Goal: Transaction & Acquisition: Purchase product/service

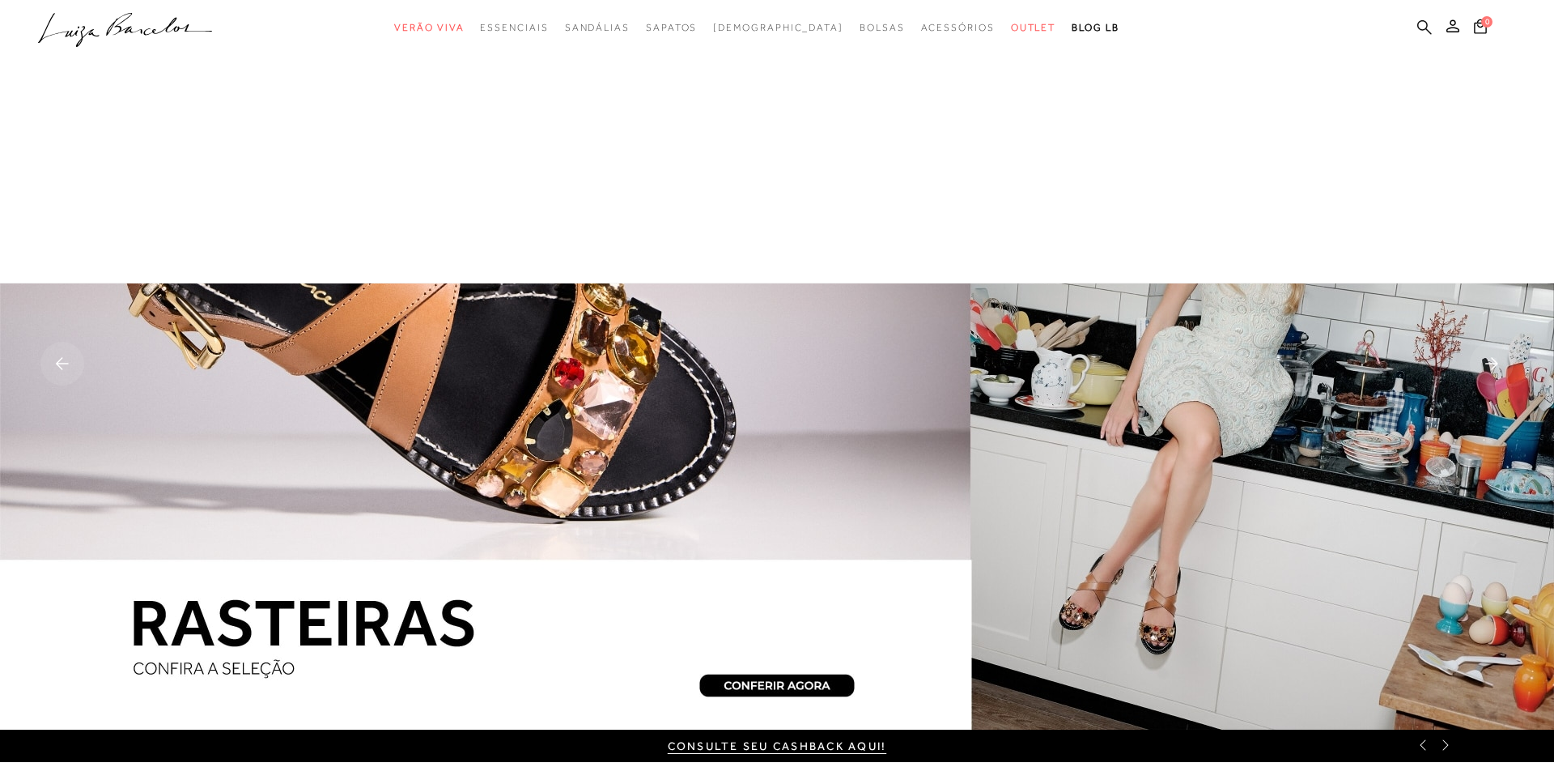
click at [1432, 25] on icon at bounding box center [1425, 26] width 15 height 15
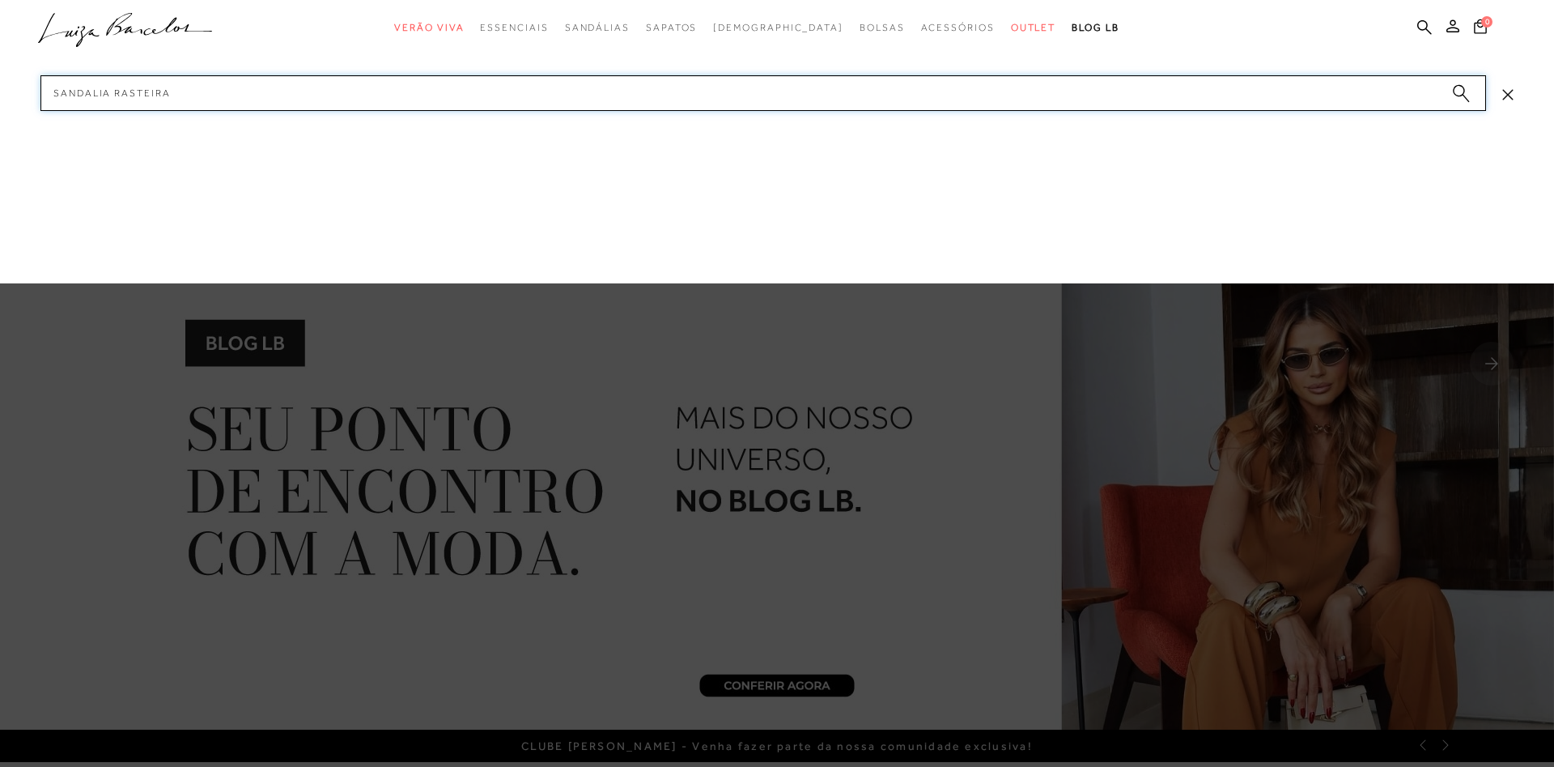
type input "sandalia rasteira"
click at [1460, 94] on circle "submit" at bounding box center [1458, 90] width 11 height 11
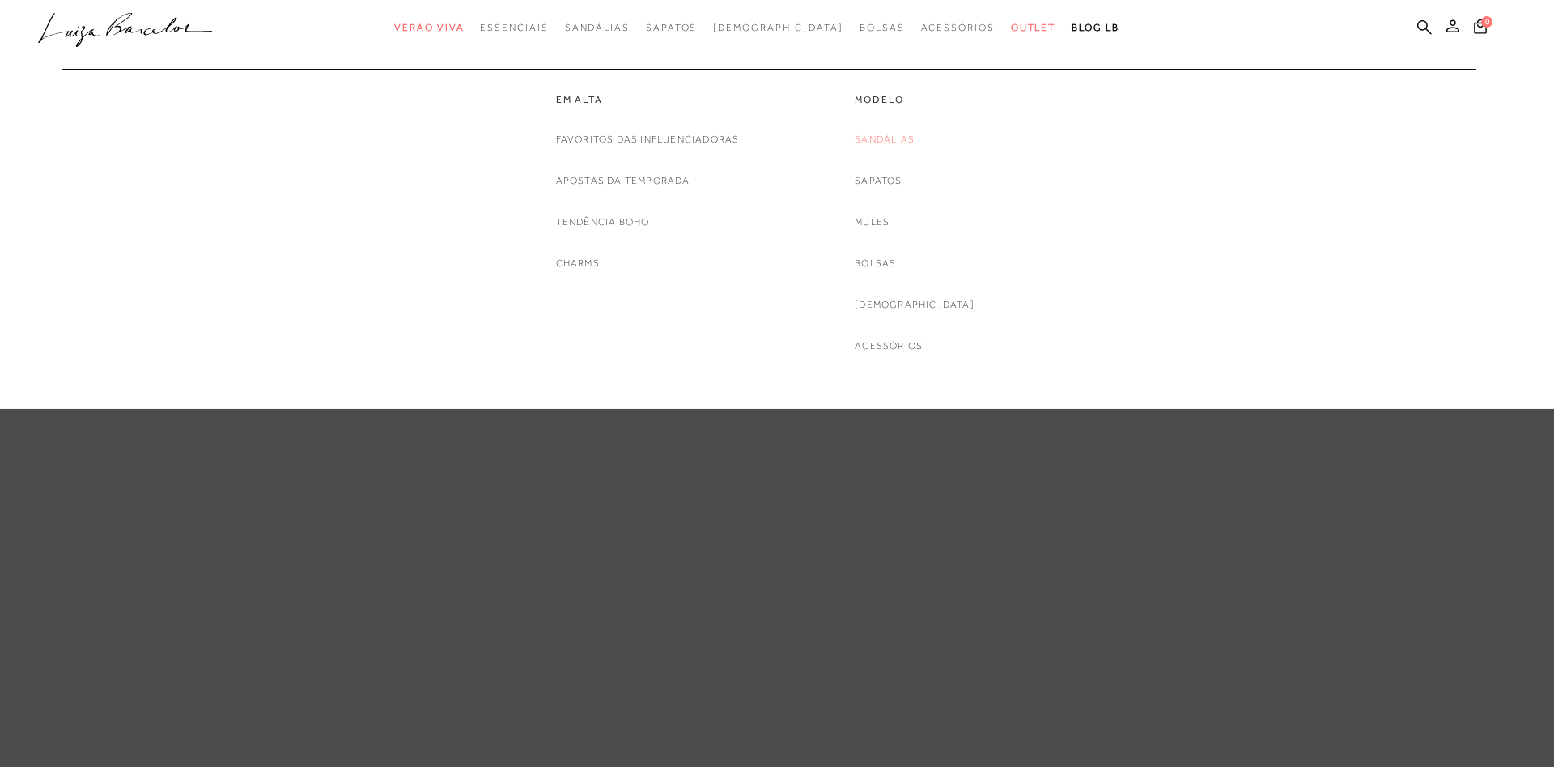
click at [915, 140] on link "Sandálias" at bounding box center [885, 139] width 60 height 17
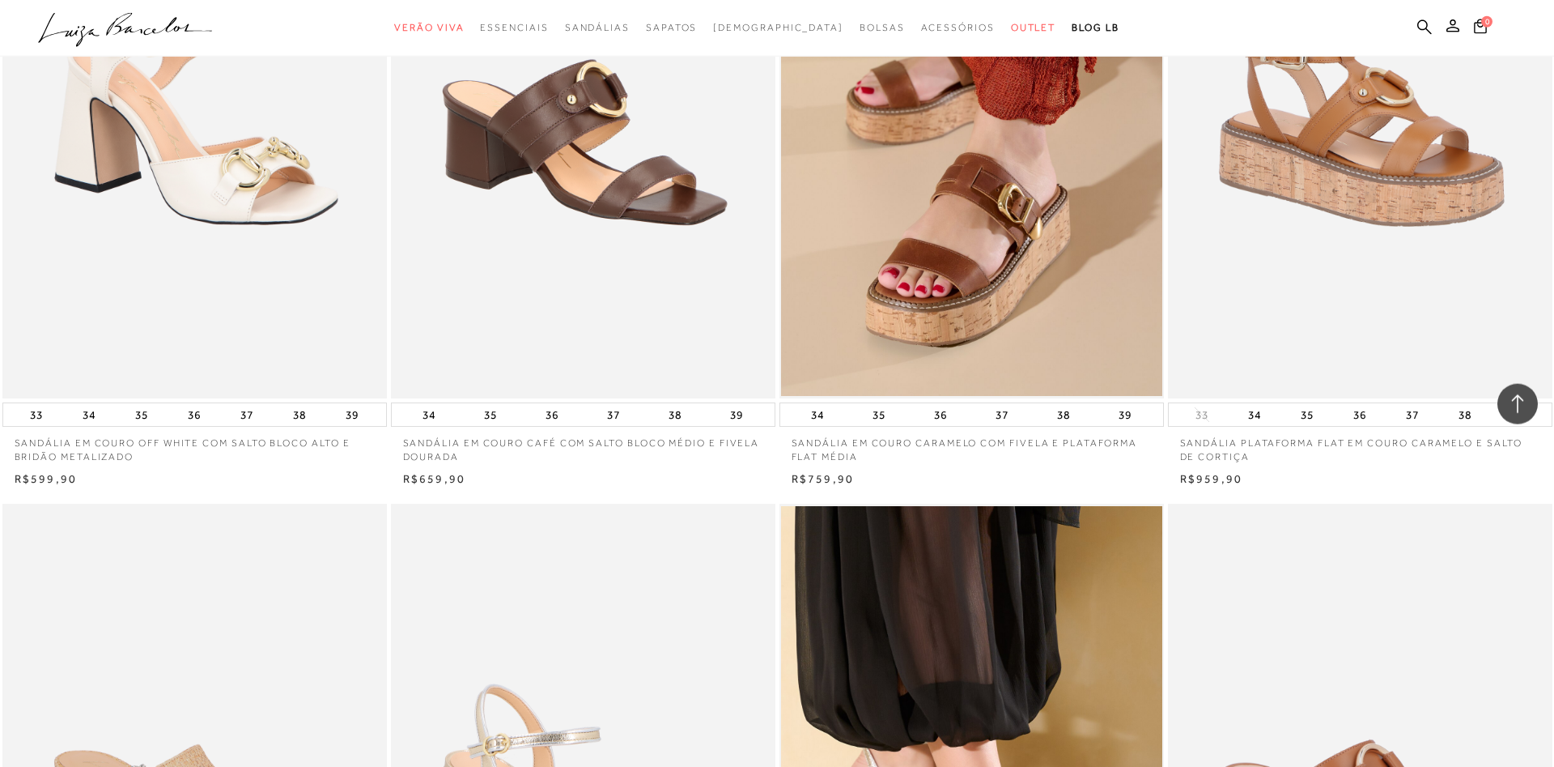
scroll to position [2356, 0]
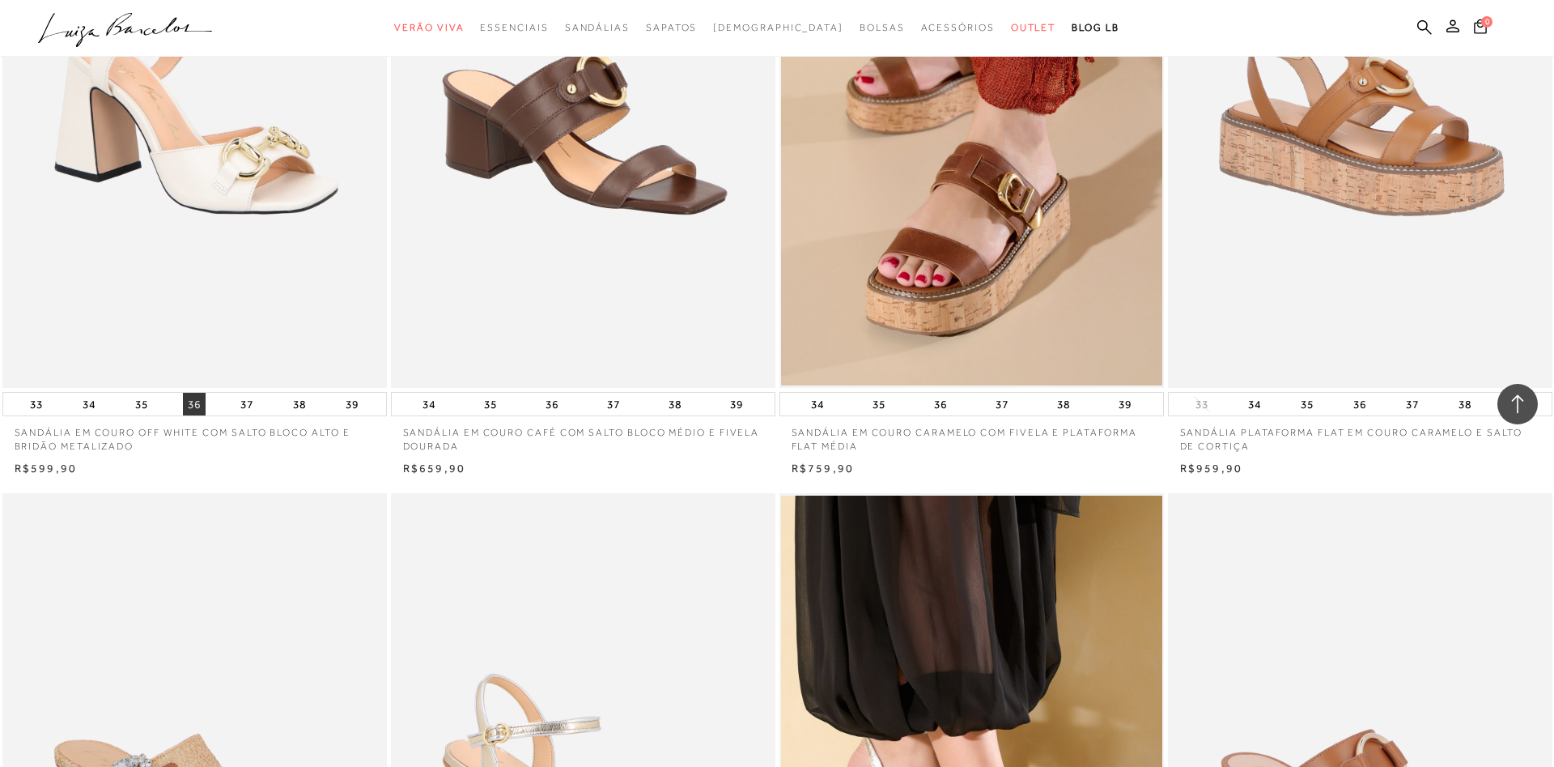
click at [195, 403] on button "36" at bounding box center [194, 404] width 23 height 23
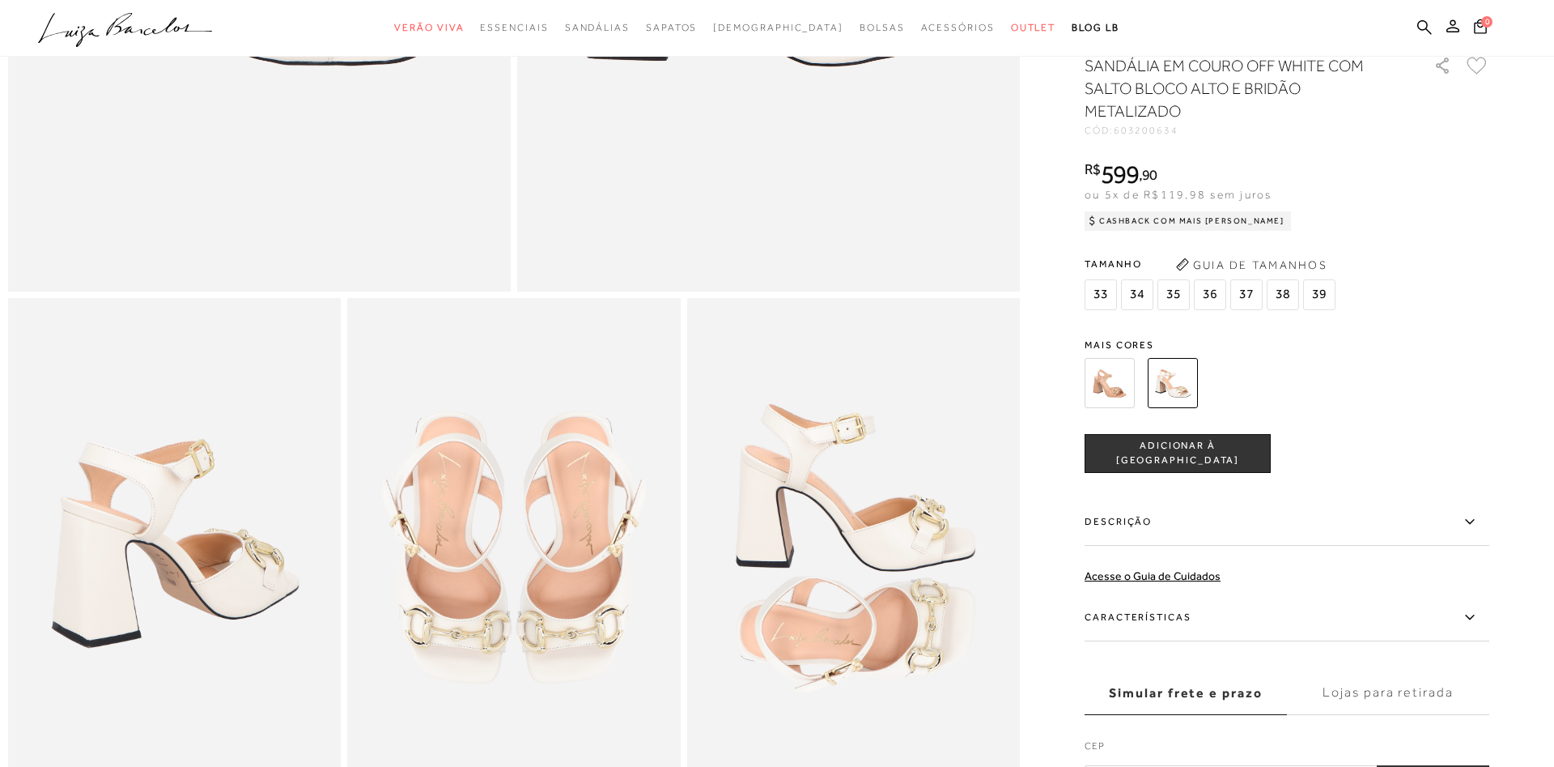
radio input "true"
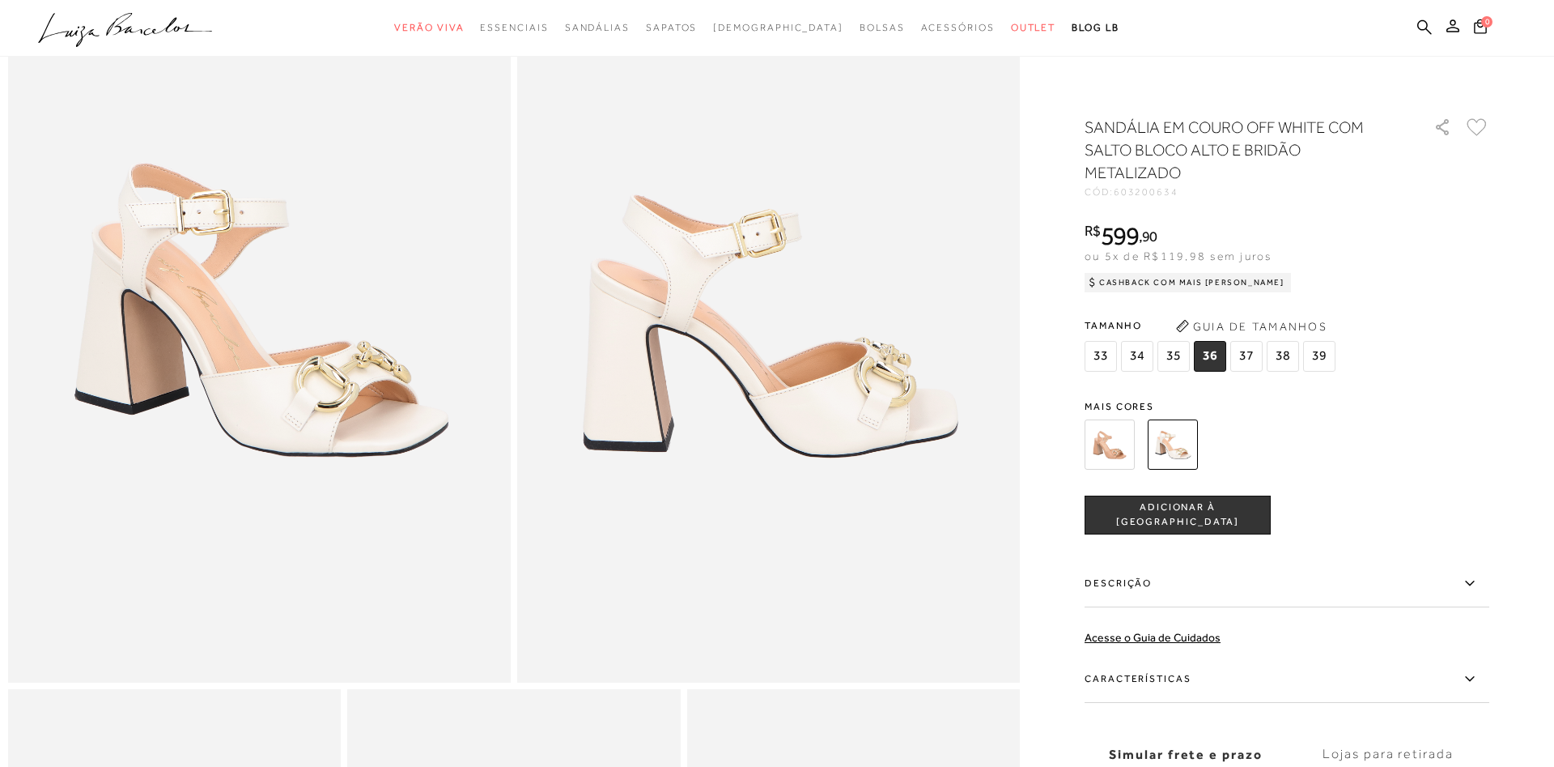
scroll to position [83, 0]
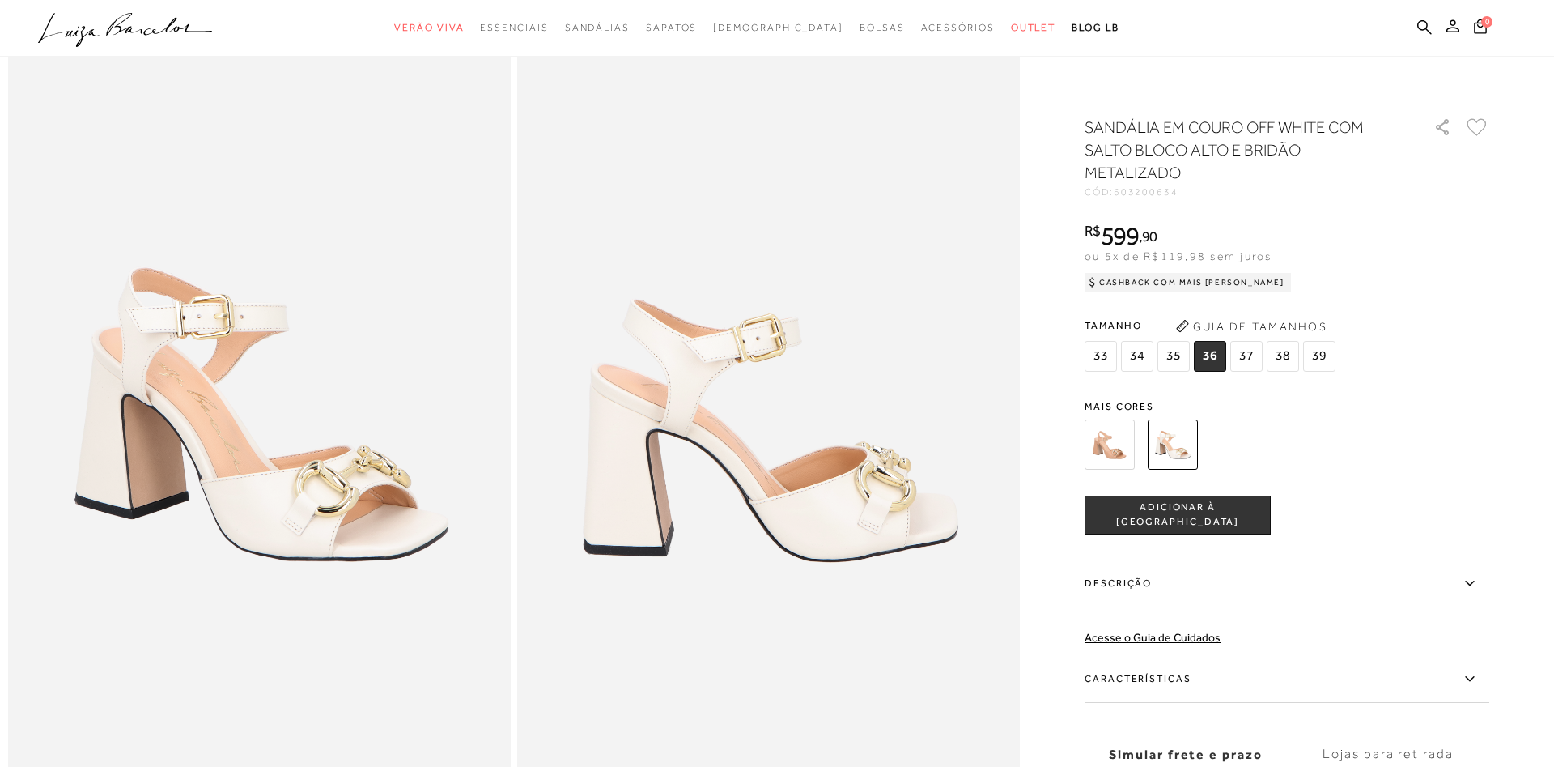
click at [1244, 39] on ul ".a{fill-rule:evenodd;} Verão Viva Em alta Favoritos das Influenciadoras Apostas…" at bounding box center [765, 28] width 1454 height 30
click at [1432, 26] on icon at bounding box center [1425, 26] width 15 height 15
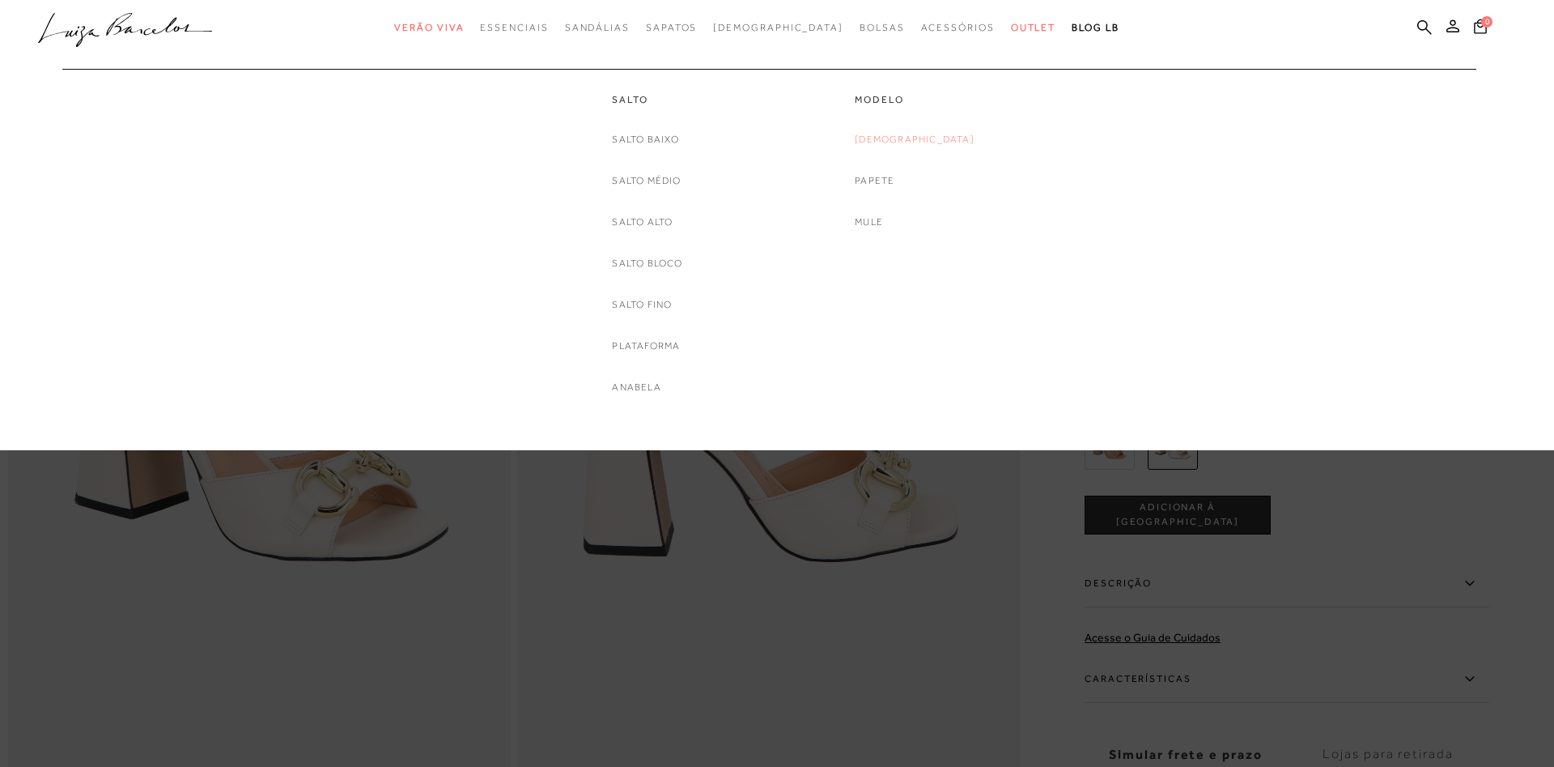
click at [927, 136] on link "[DEMOGRAPHIC_DATA]" at bounding box center [915, 139] width 120 height 17
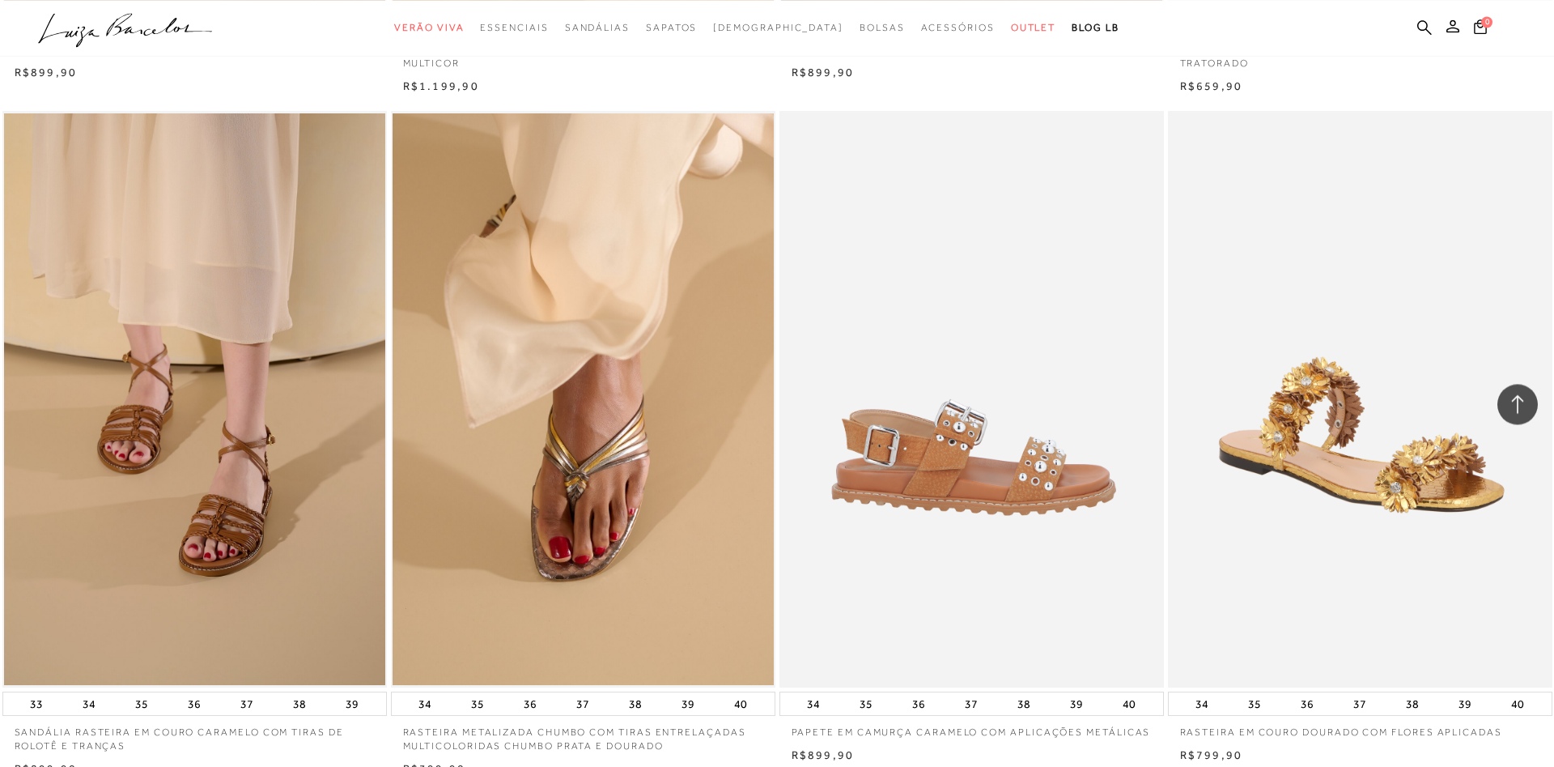
scroll to position [3716, 0]
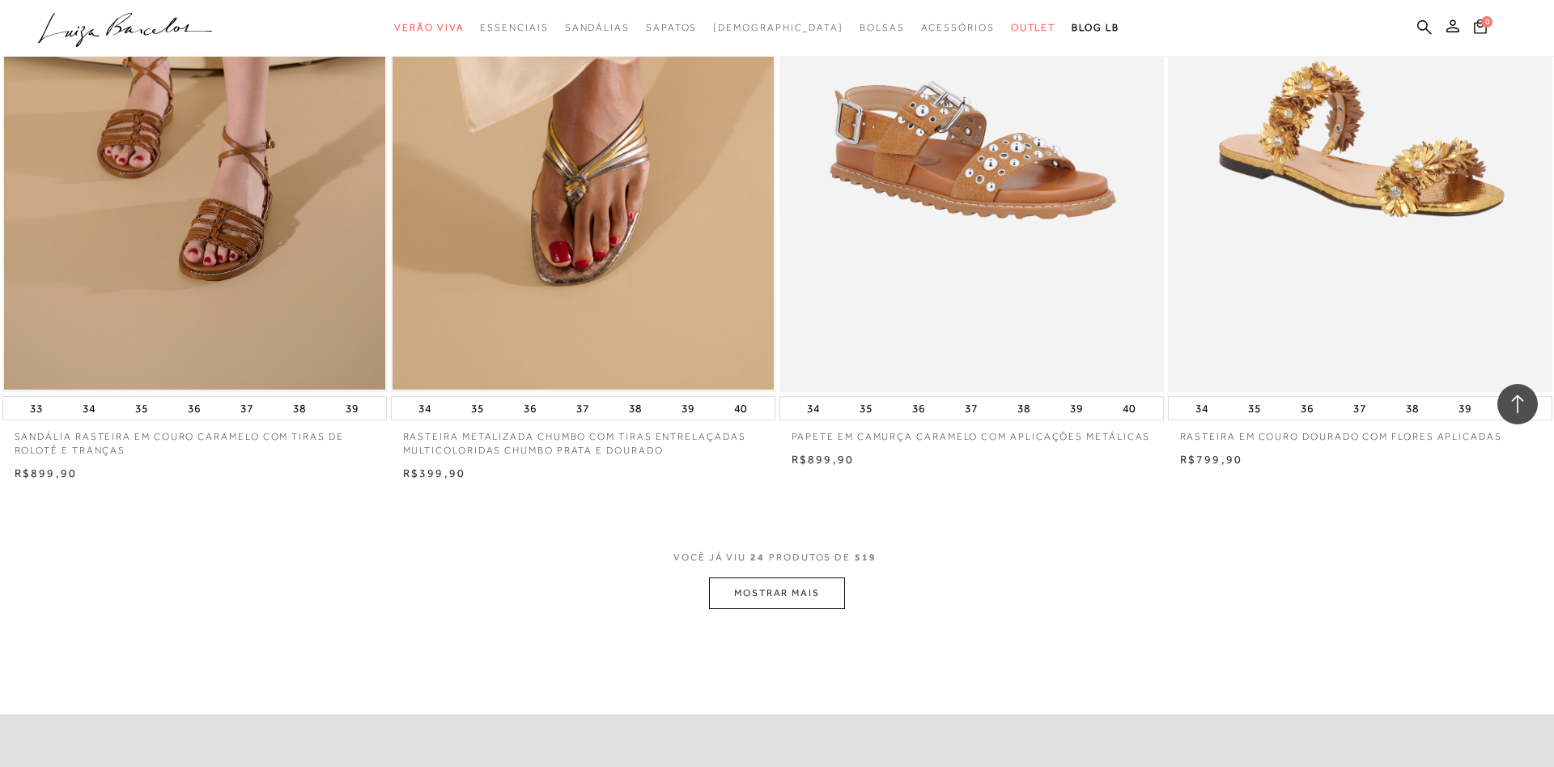
click at [791, 589] on button "MOSTRAR MAIS" at bounding box center [777, 593] width 136 height 32
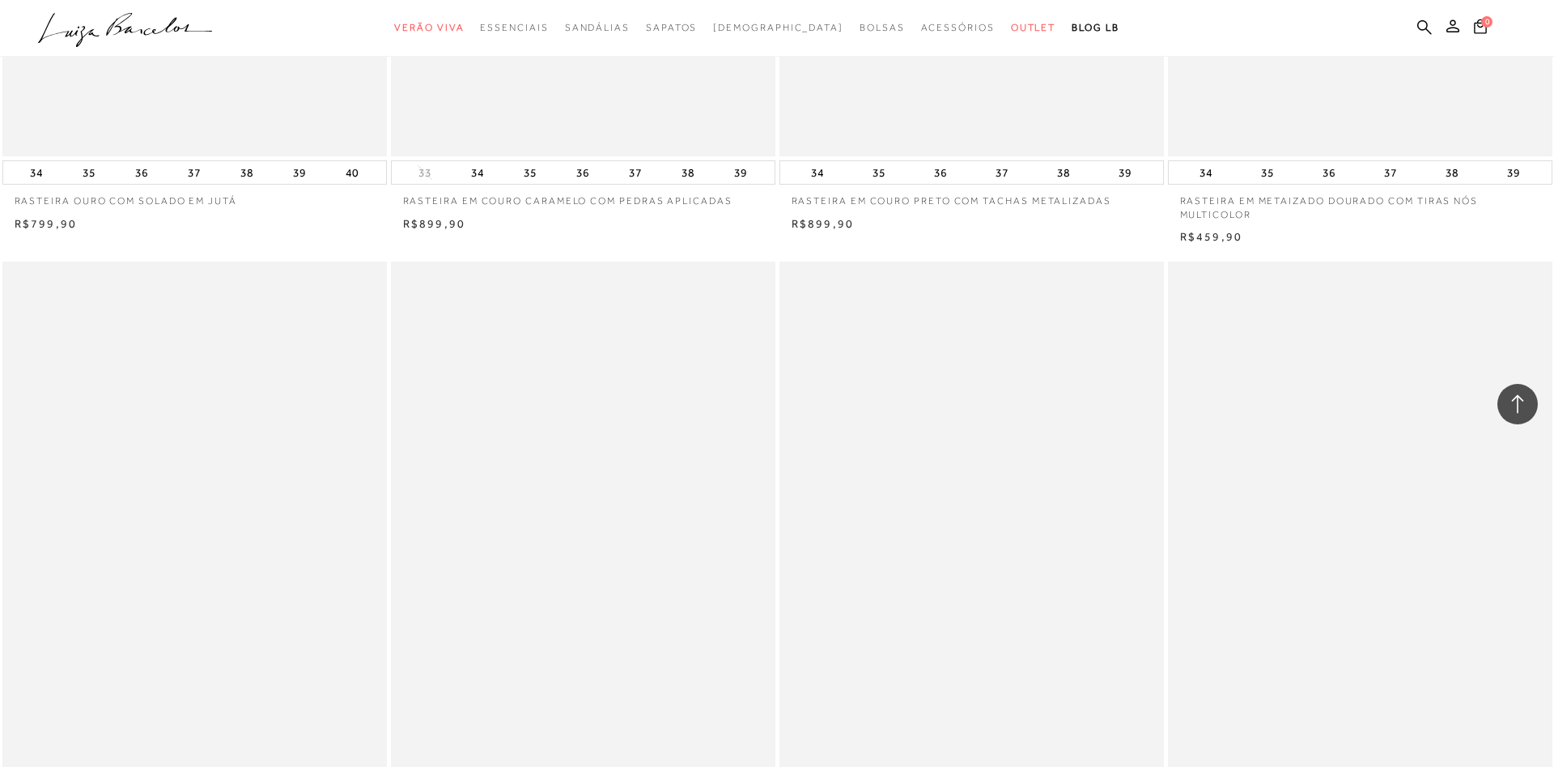
scroll to position [7680, 0]
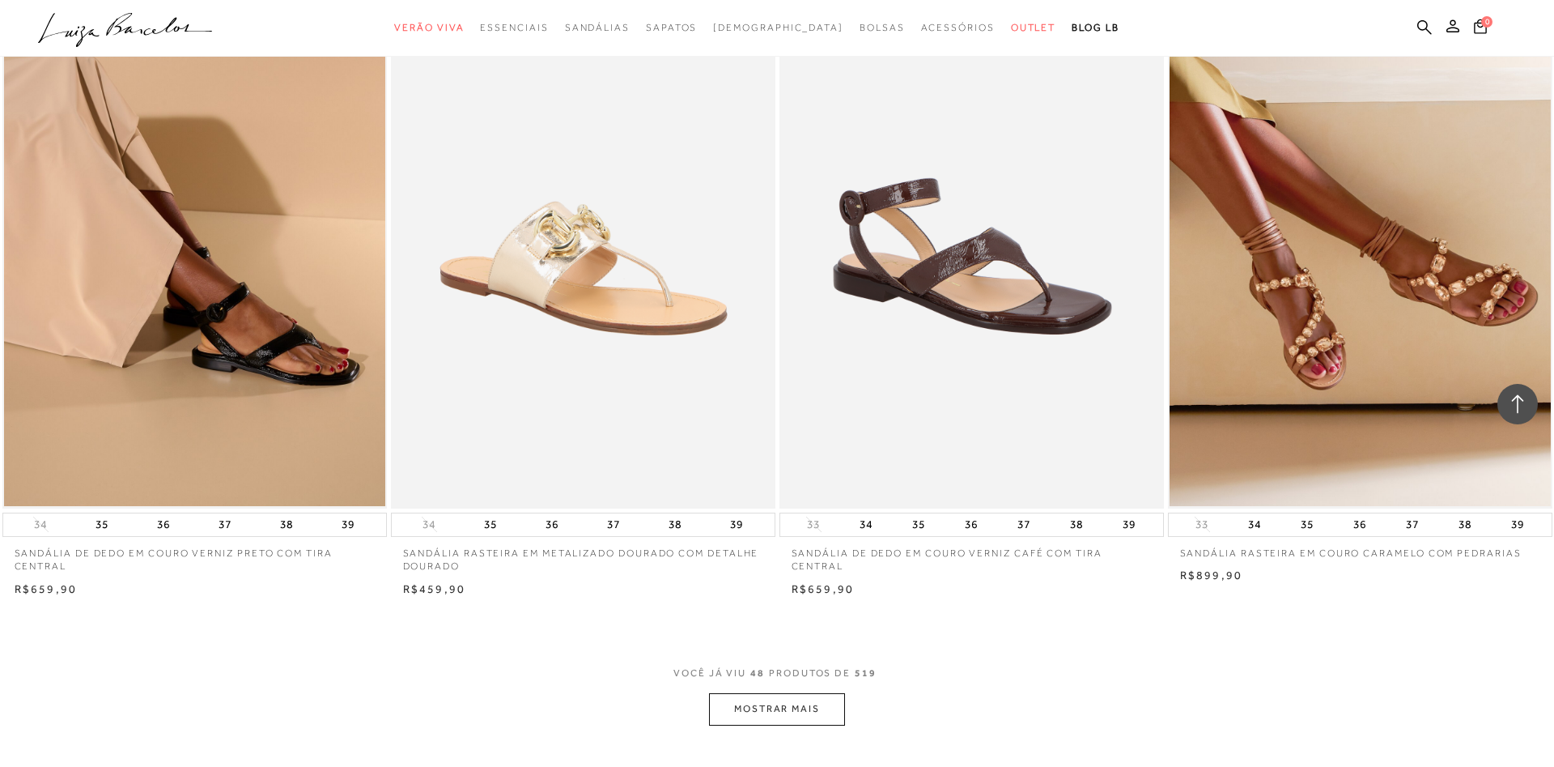
click at [783, 712] on button "MOSTRAR MAIS" at bounding box center [777, 709] width 136 height 32
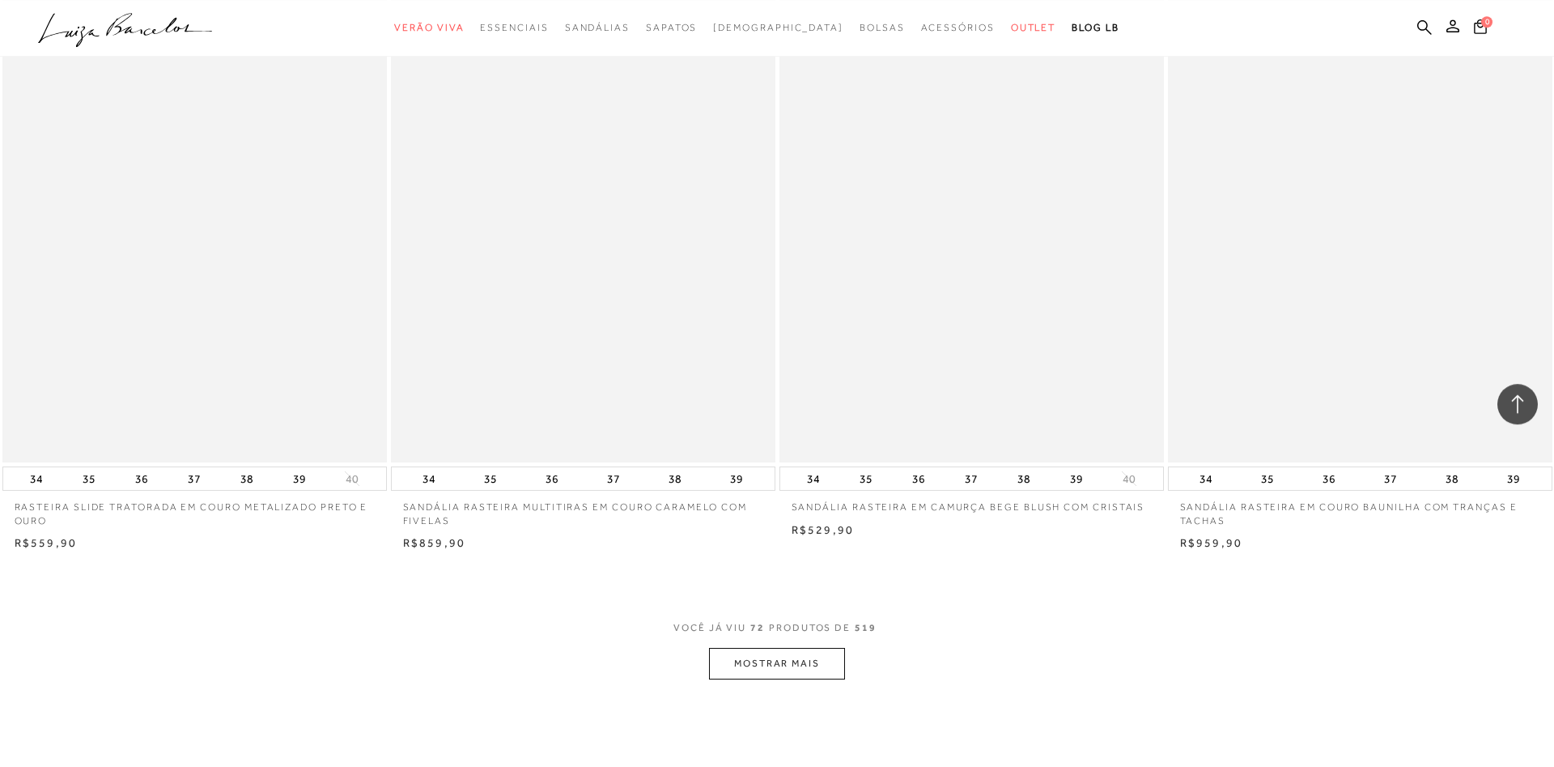
scroll to position [11891, 0]
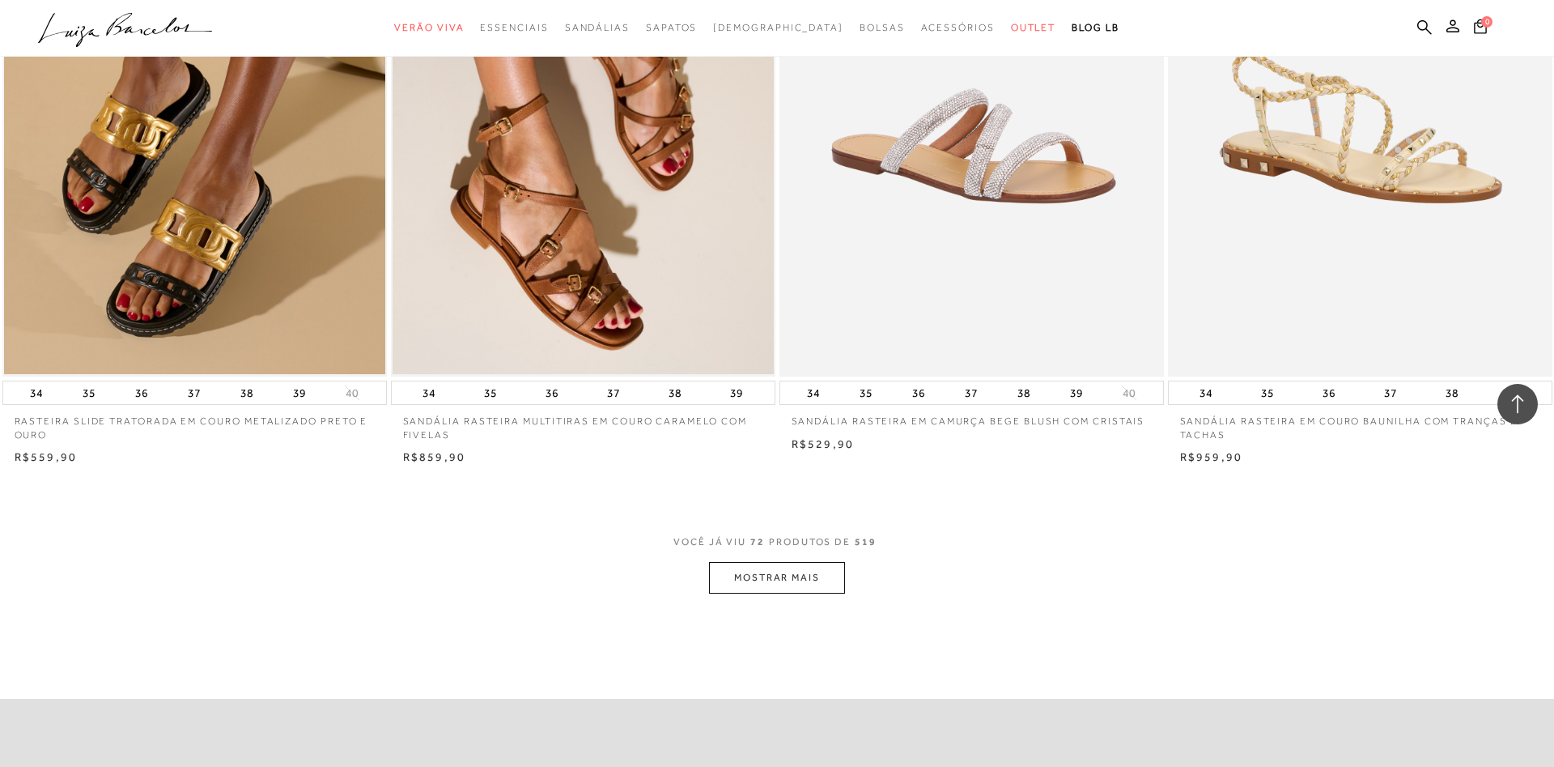
click at [813, 593] on button "MOSTRAR MAIS" at bounding box center [777, 578] width 136 height 32
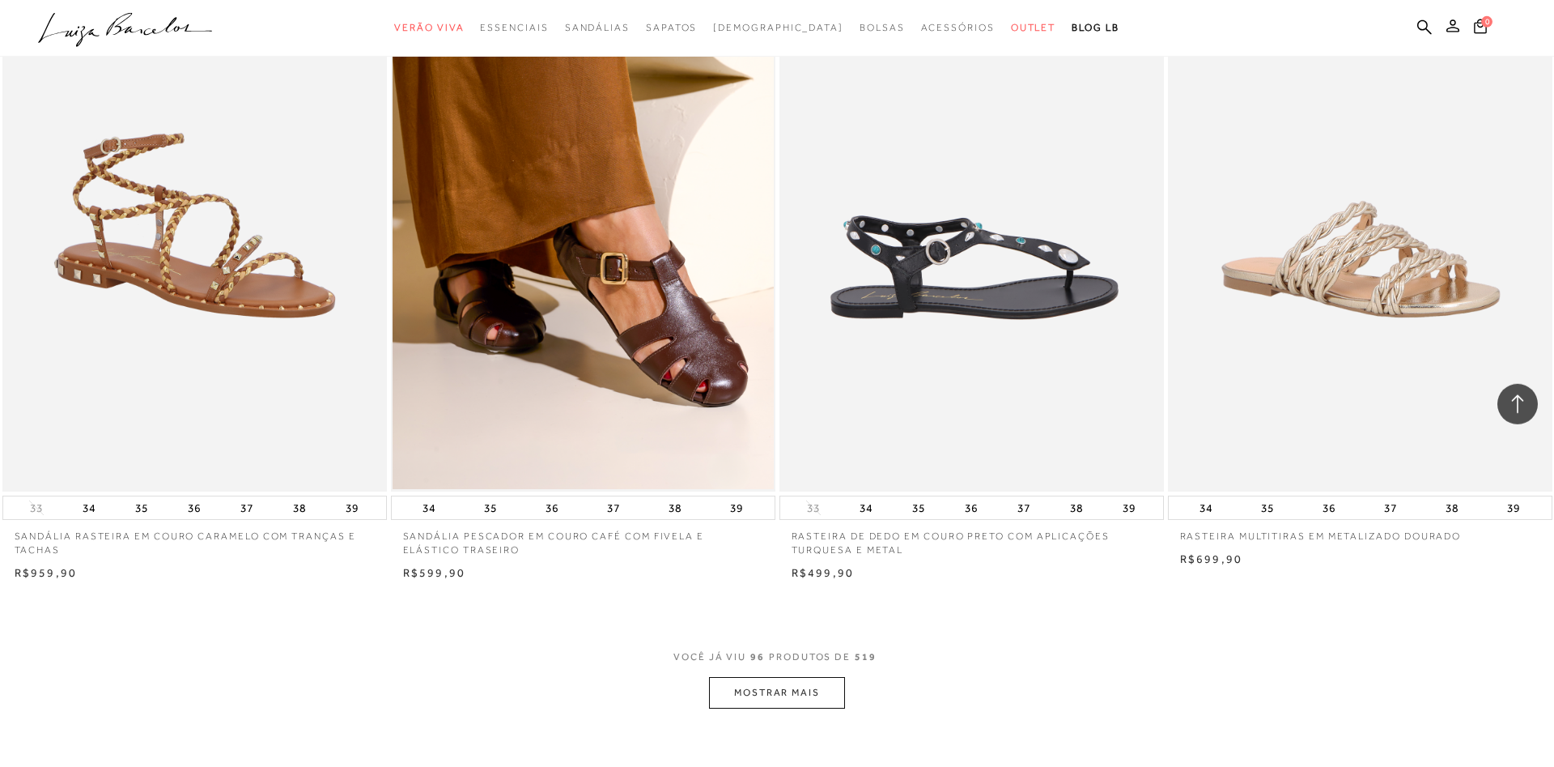
scroll to position [15982, 0]
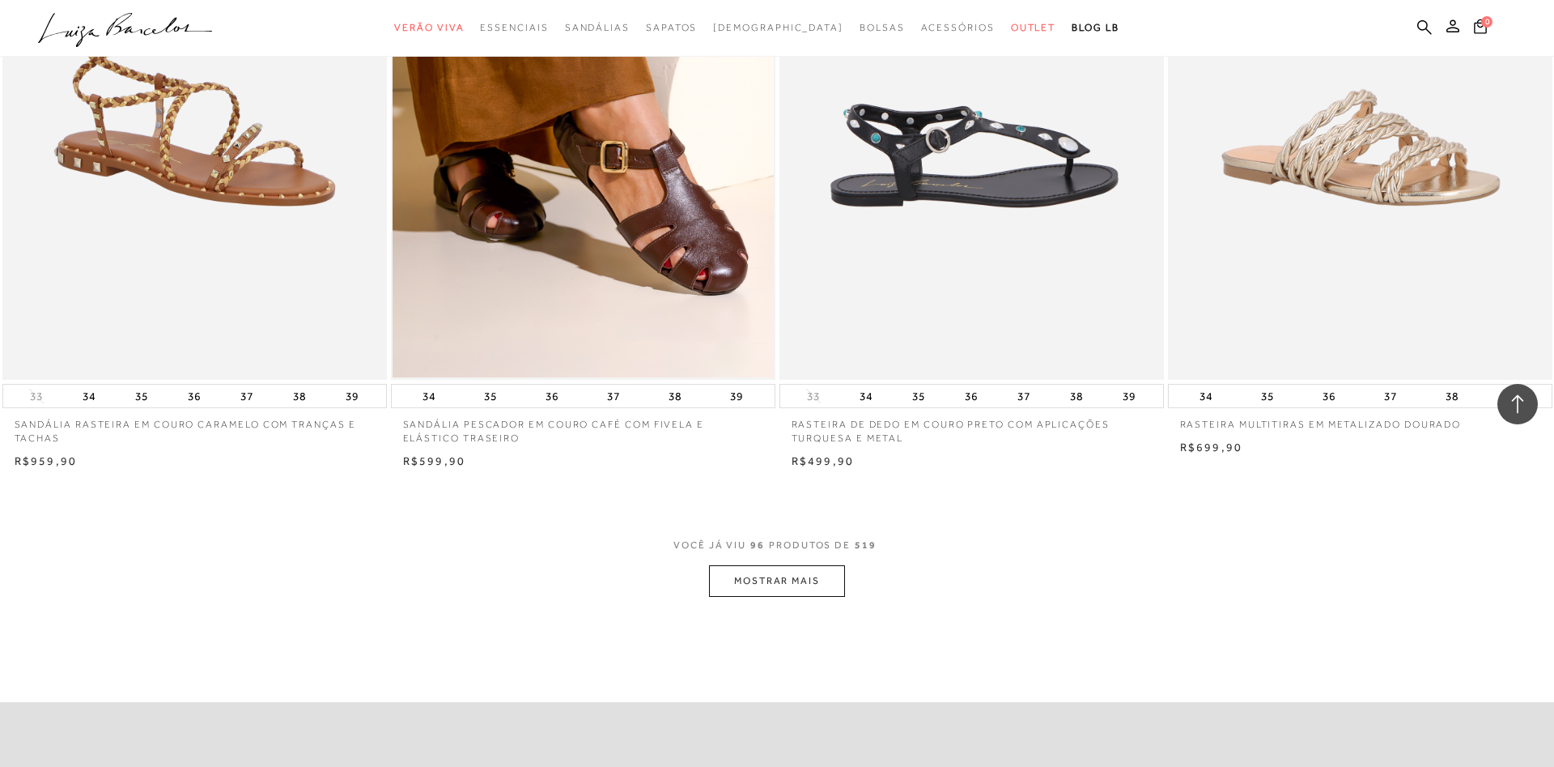
click at [836, 585] on button "MOSTRAR MAIS" at bounding box center [777, 581] width 136 height 32
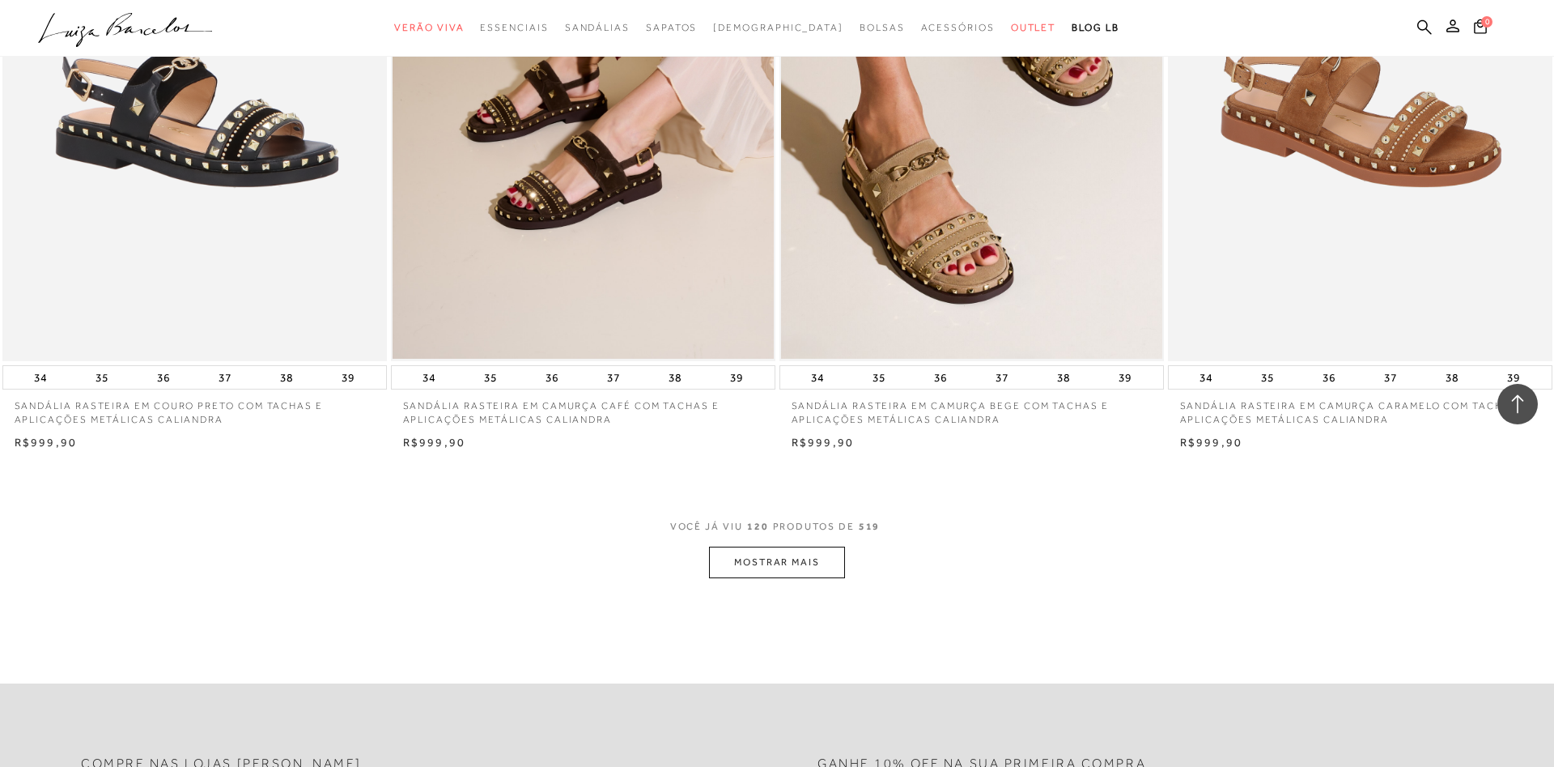
scroll to position [20155, 0]
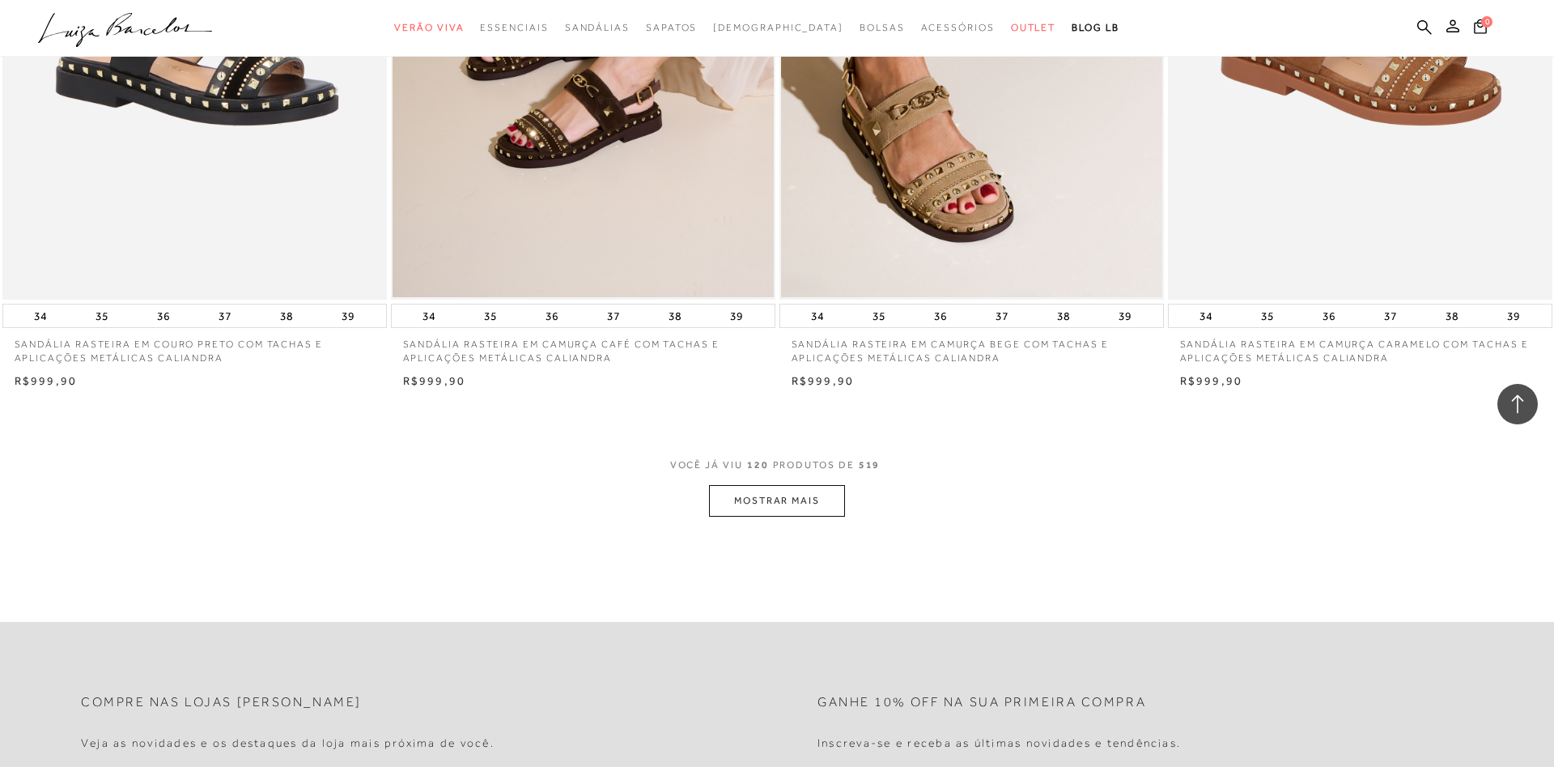
click at [805, 517] on button "MOSTRAR MAIS" at bounding box center [777, 501] width 136 height 32
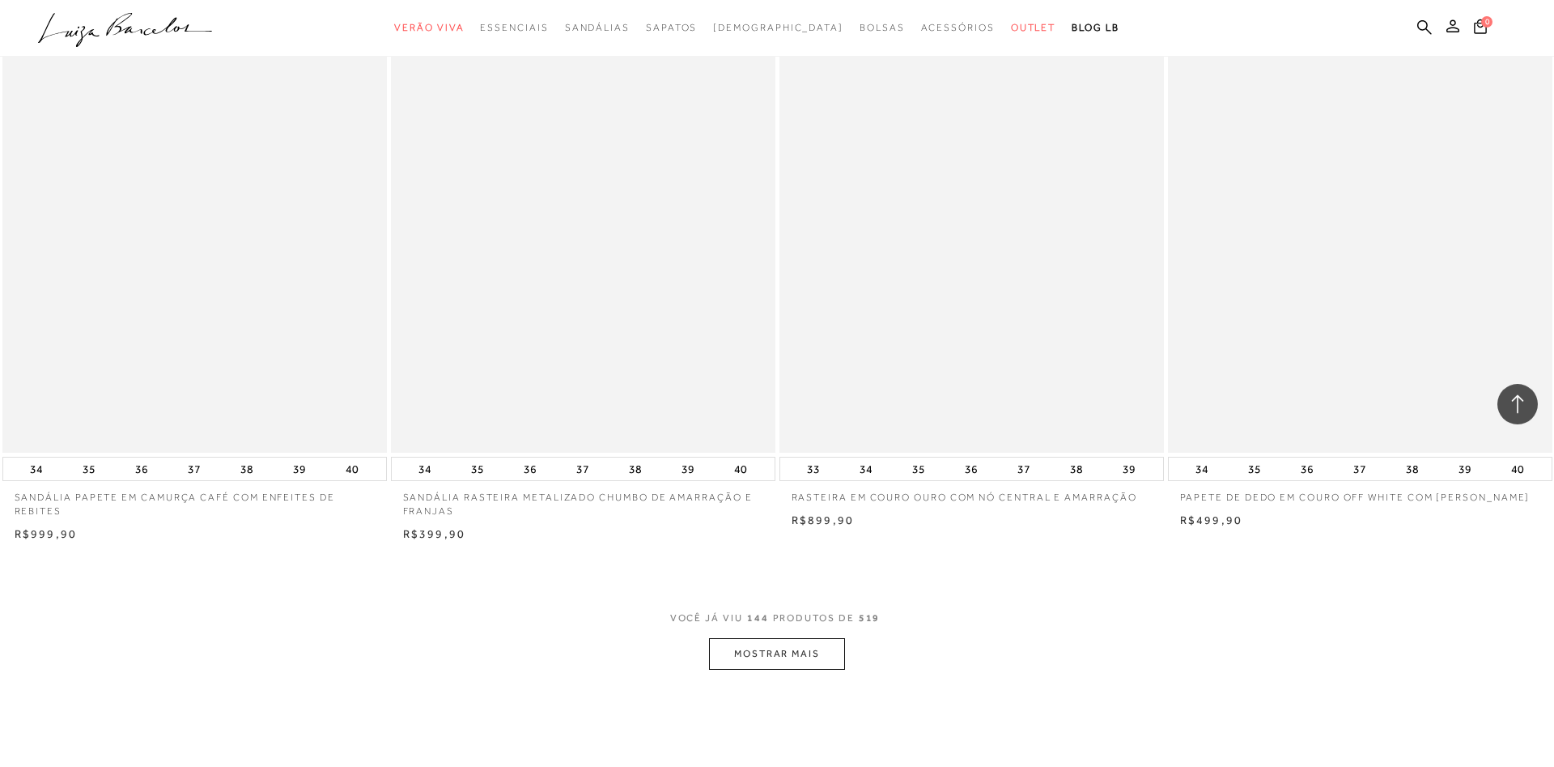
scroll to position [24201, 0]
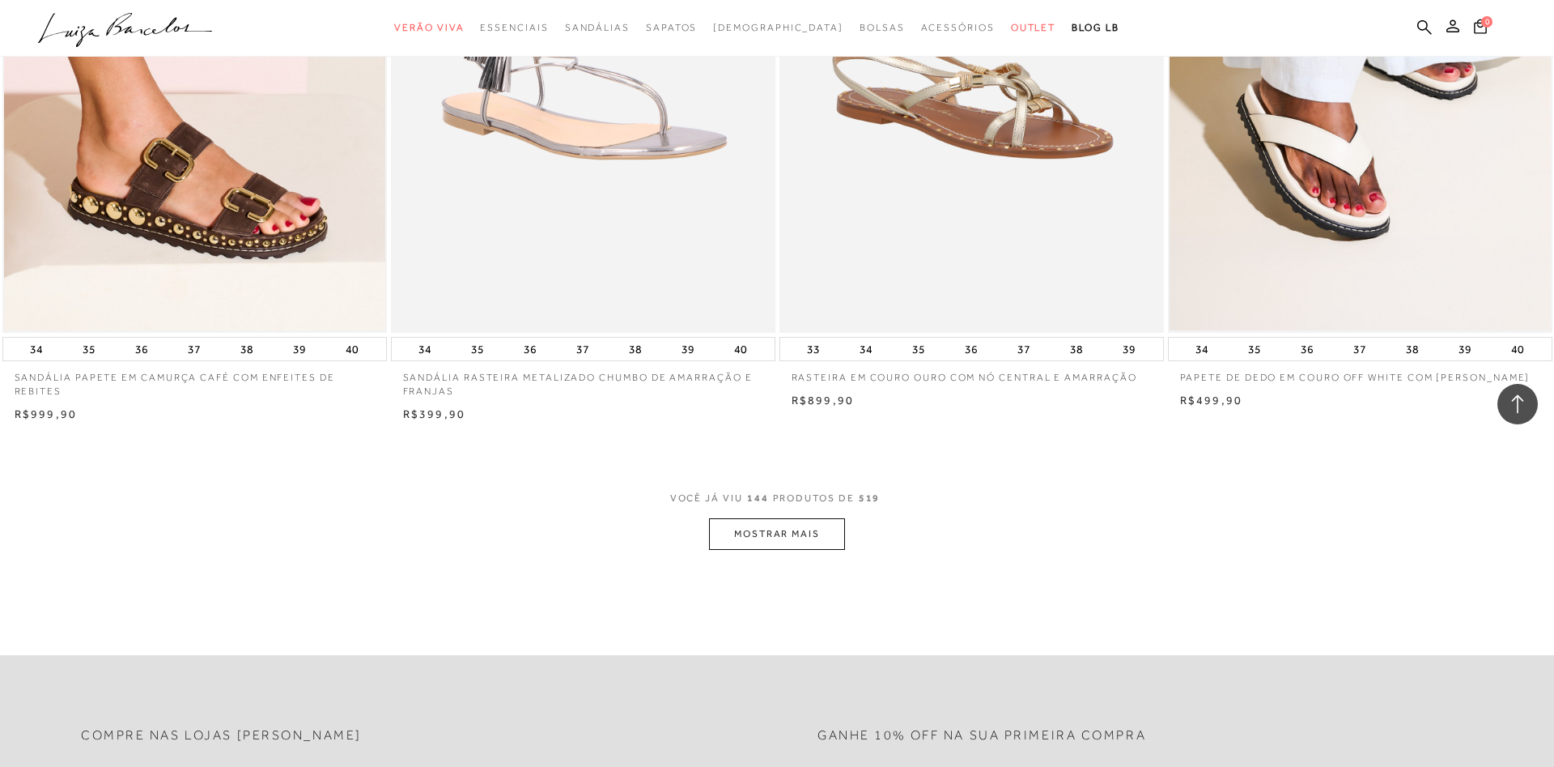
click at [772, 550] on button "MOSTRAR MAIS" at bounding box center [777, 534] width 136 height 32
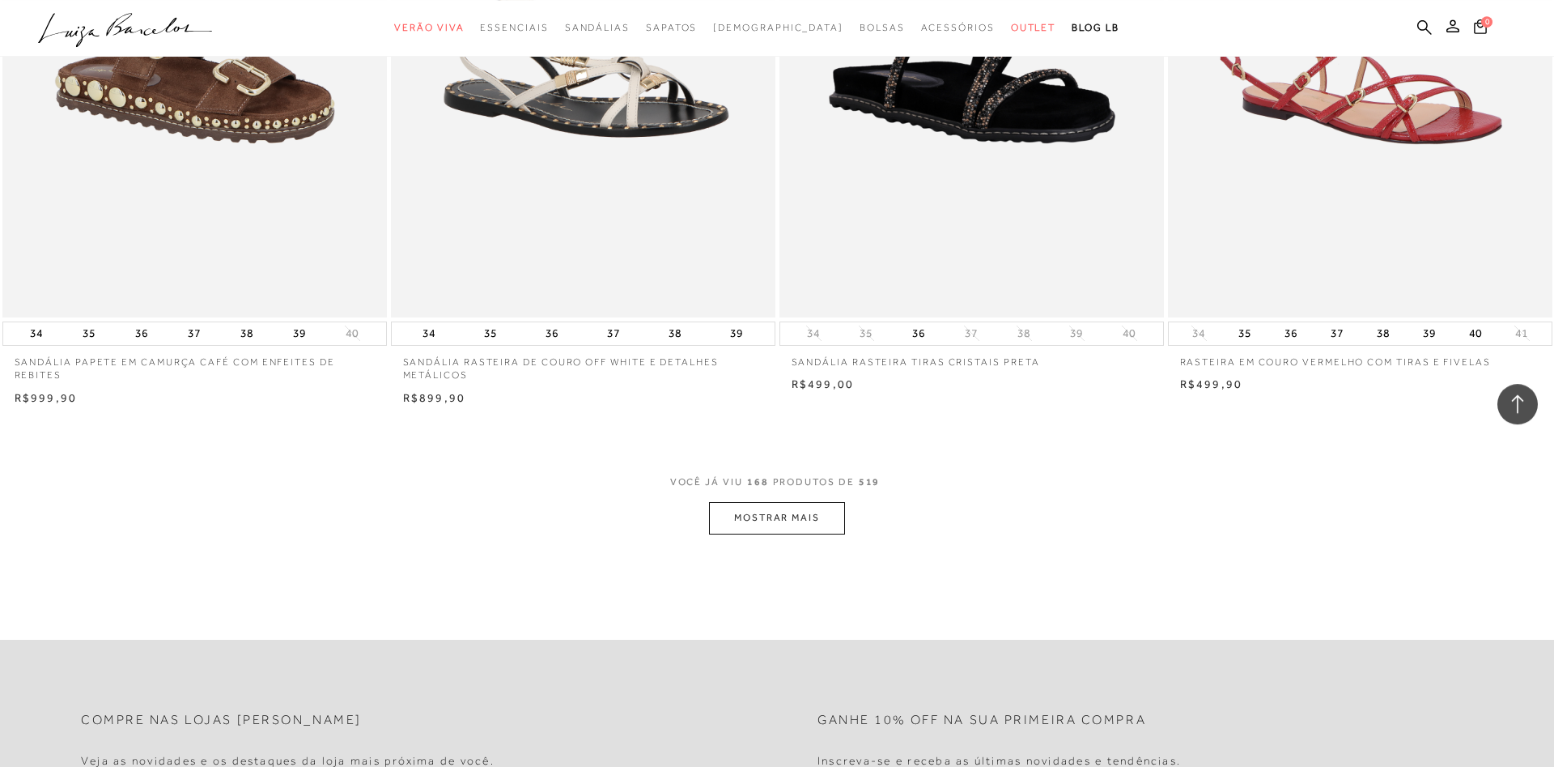
scroll to position [28496, 0]
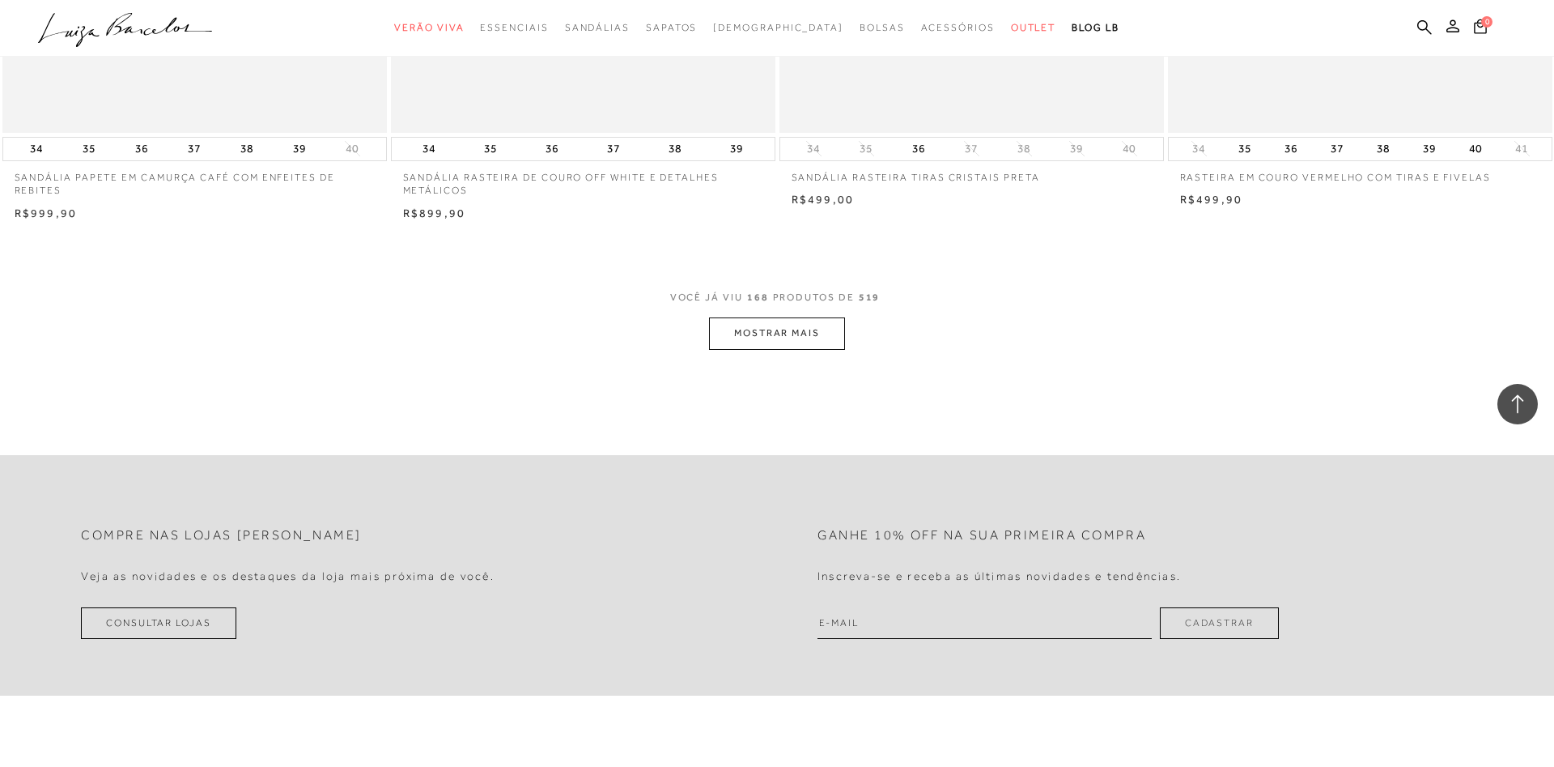
click at [813, 349] on button "MOSTRAR MAIS" at bounding box center [777, 333] width 136 height 32
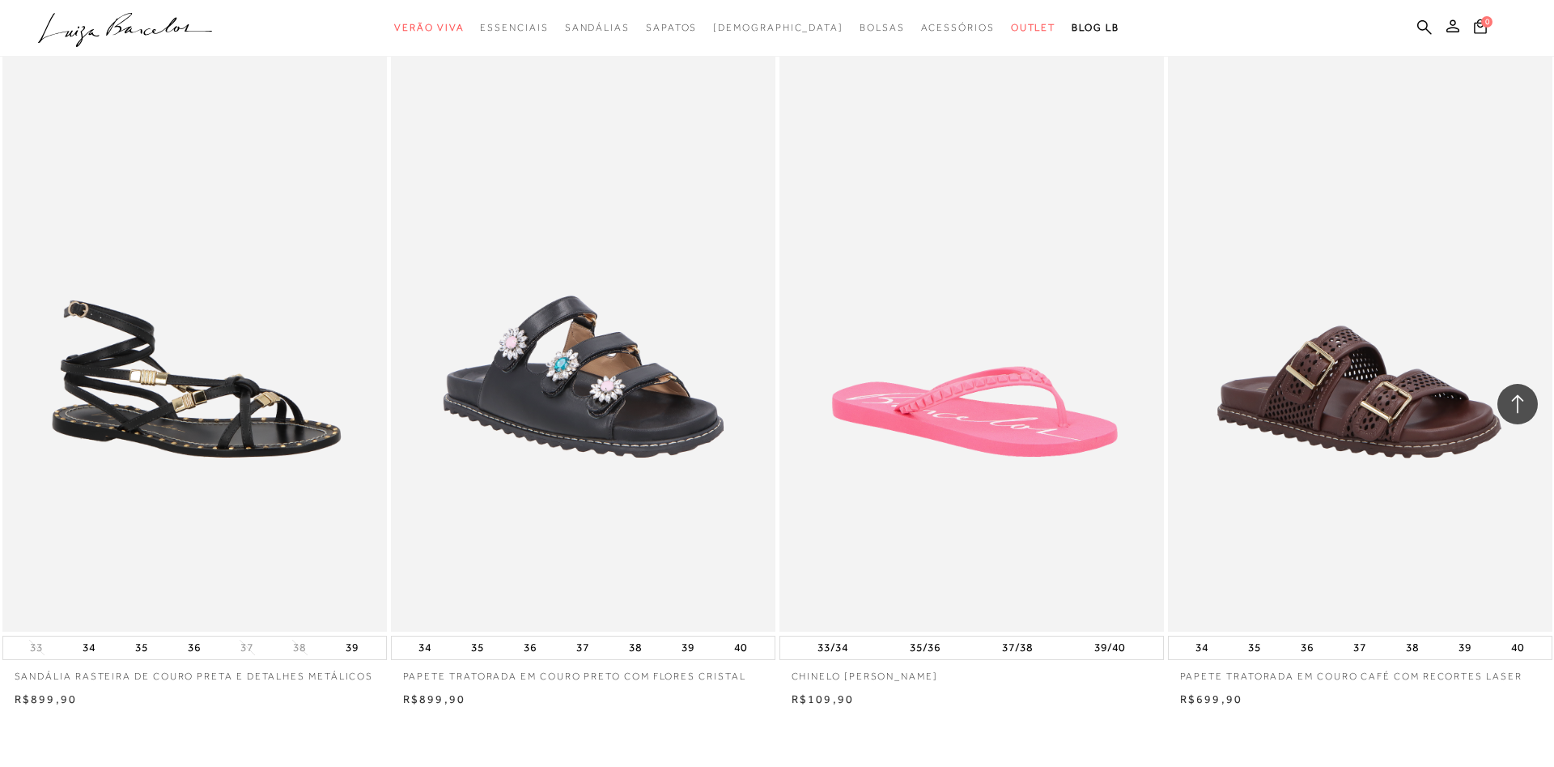
scroll to position [32503, 0]
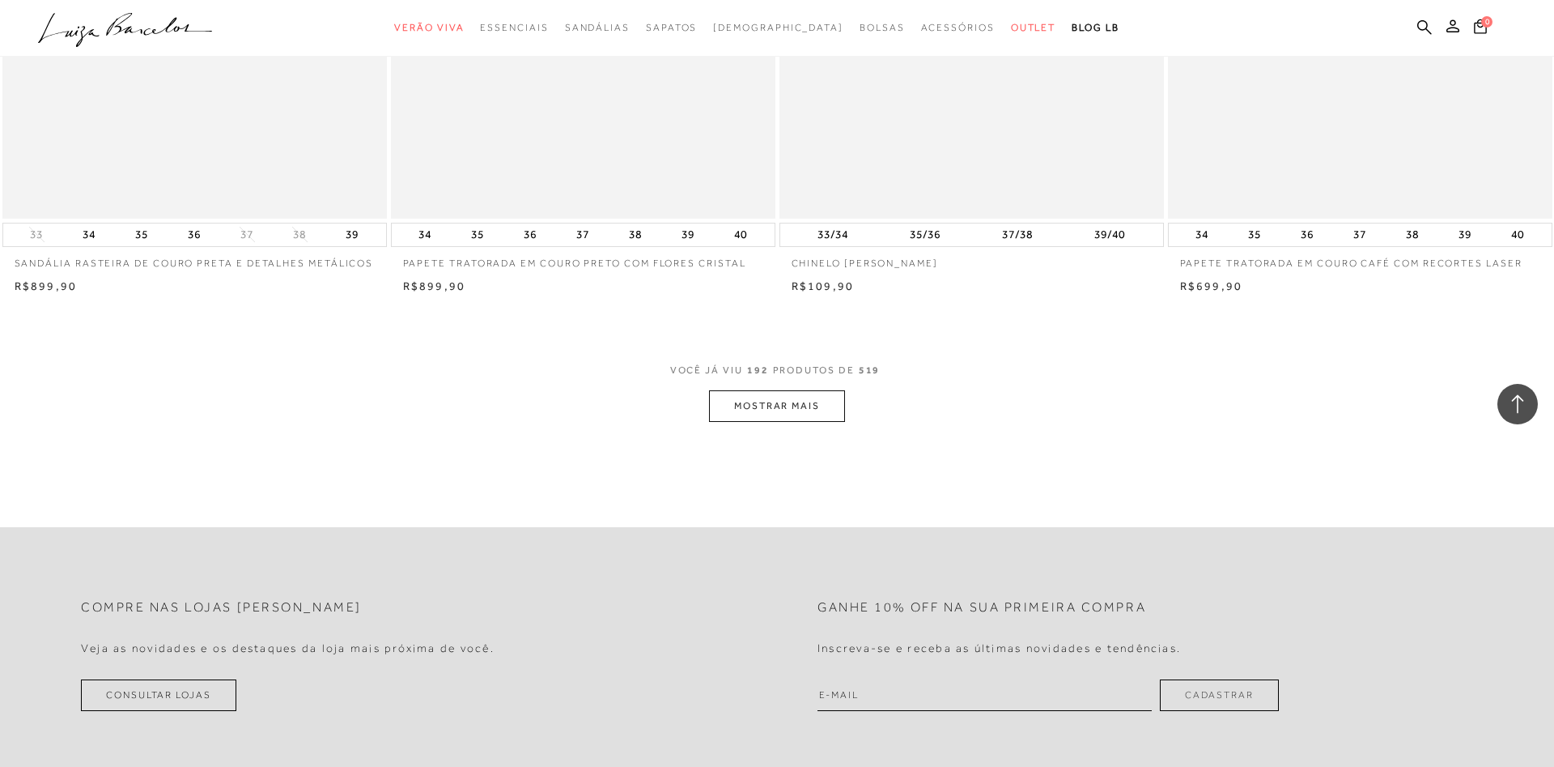
click at [825, 419] on button "MOSTRAR MAIS" at bounding box center [777, 406] width 136 height 32
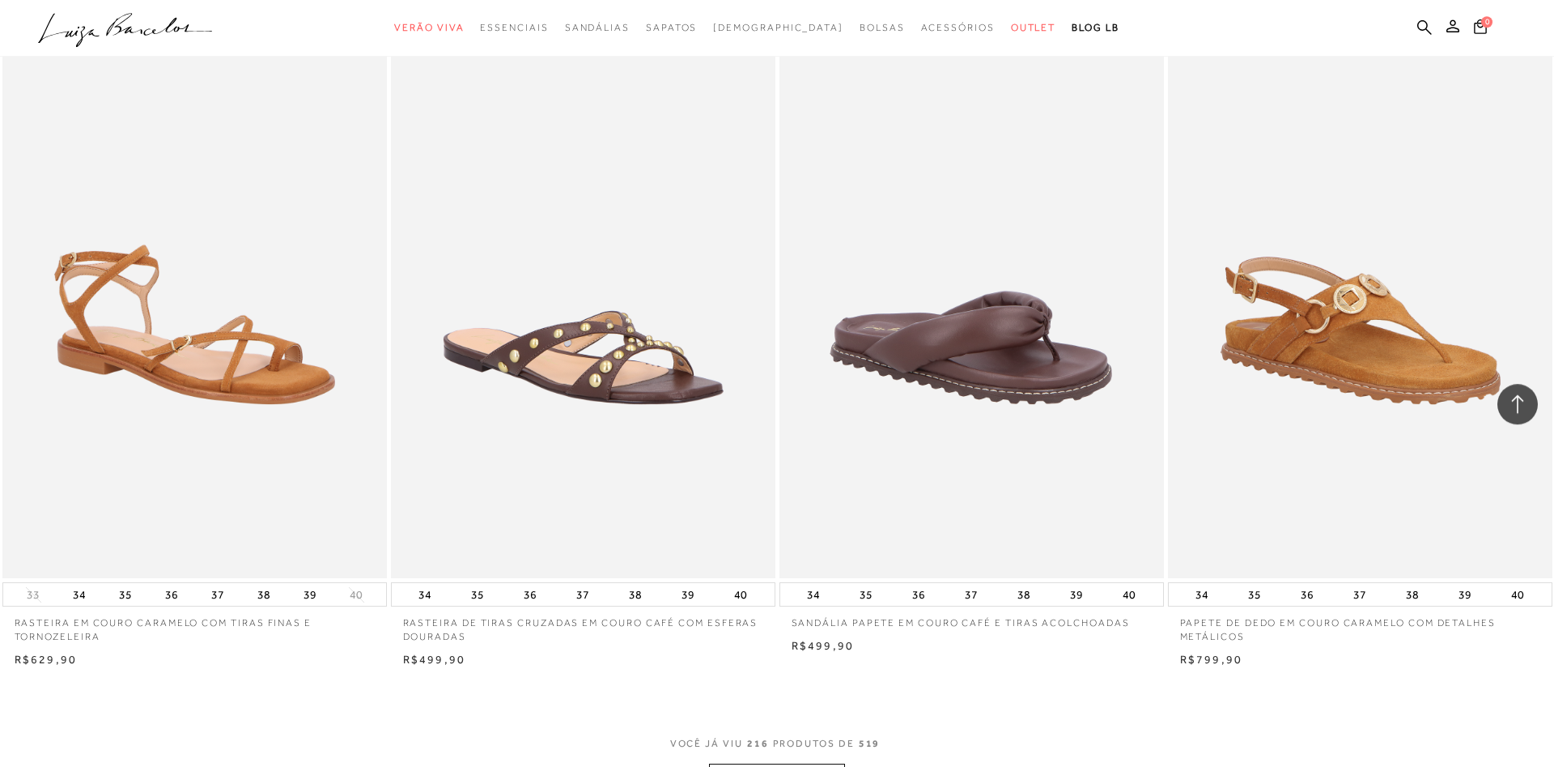
scroll to position [36632, 0]
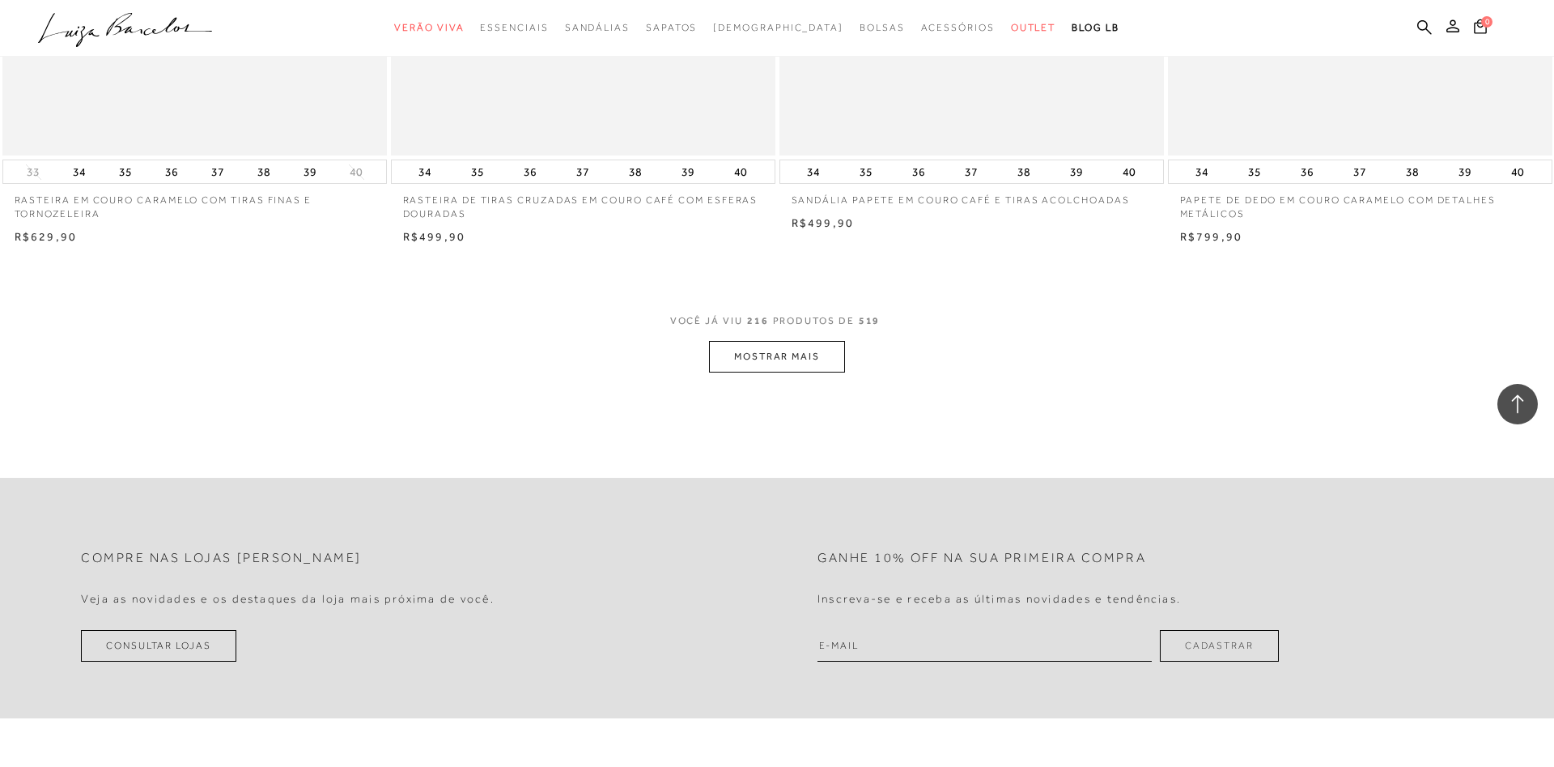
click at [815, 369] on button "MOSTRAR MAIS" at bounding box center [777, 357] width 136 height 32
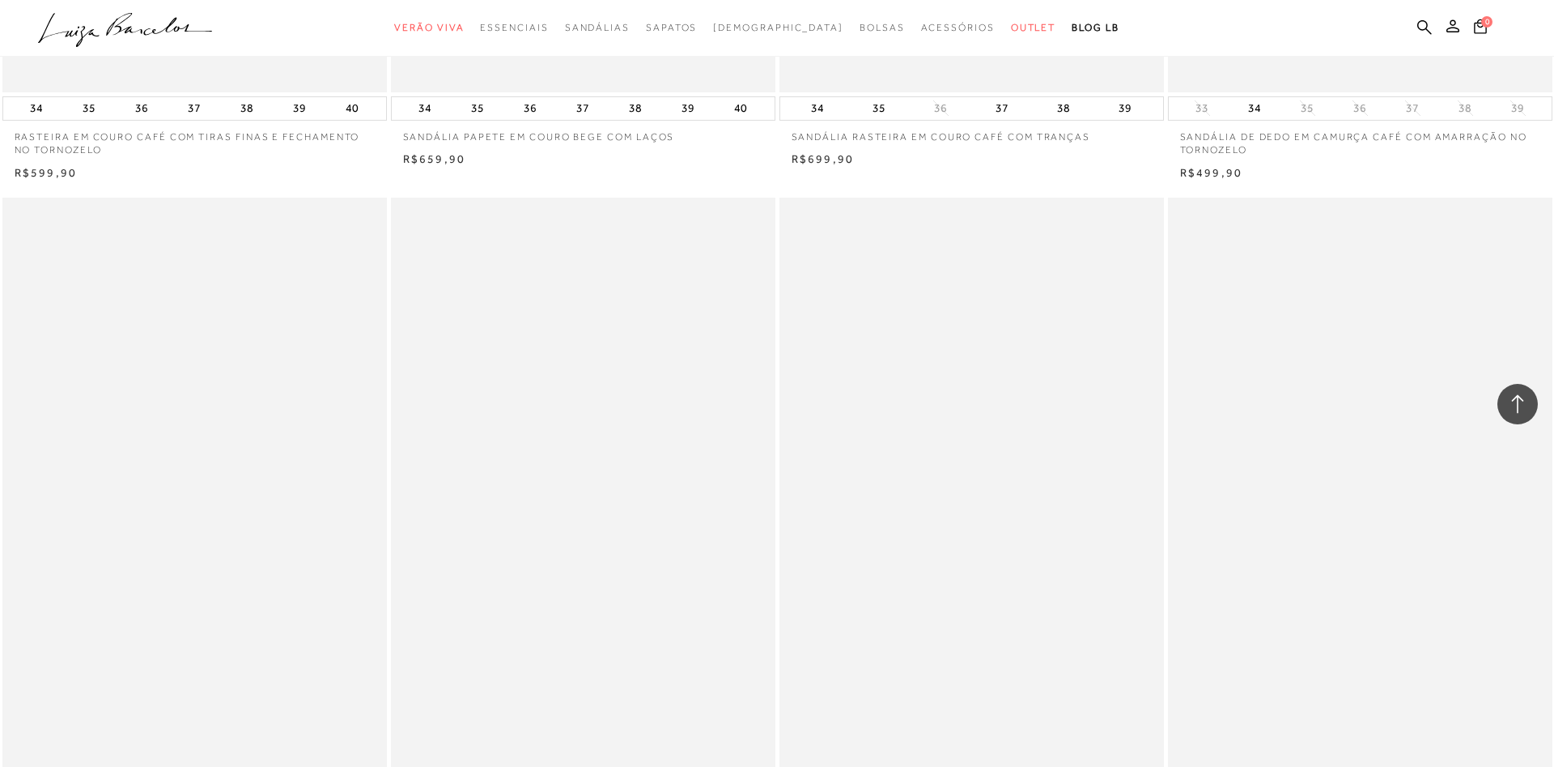
scroll to position [40437, 0]
